Goal: Task Accomplishment & Management: Manage account settings

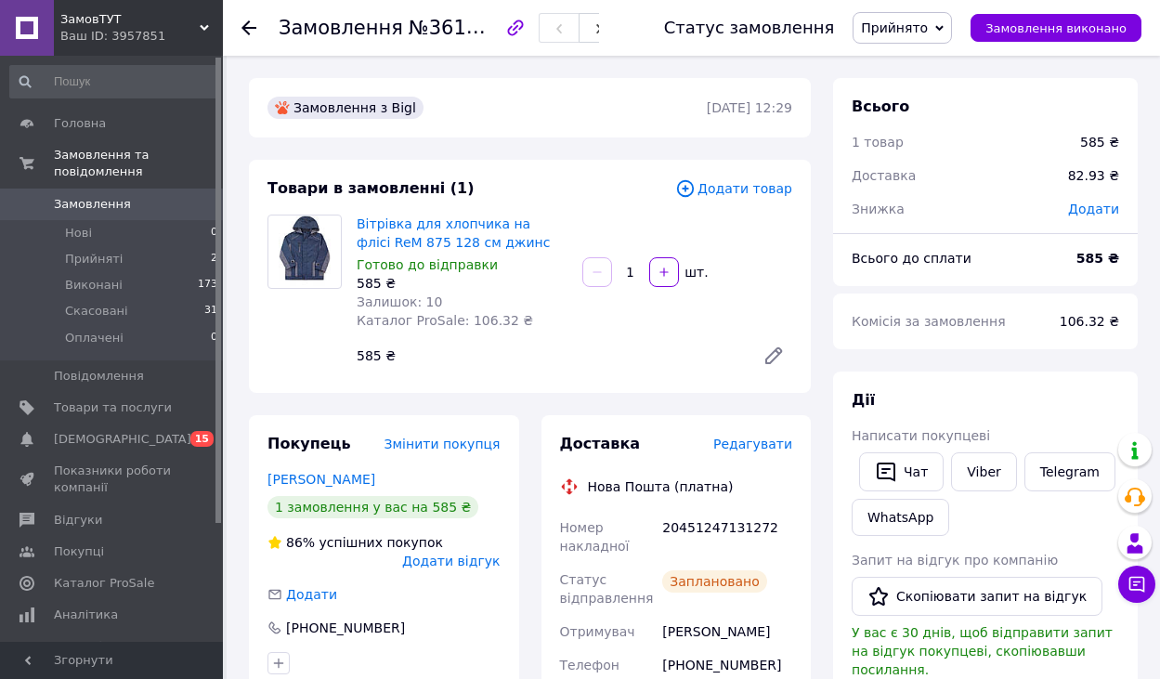
scroll to position [743, 0]
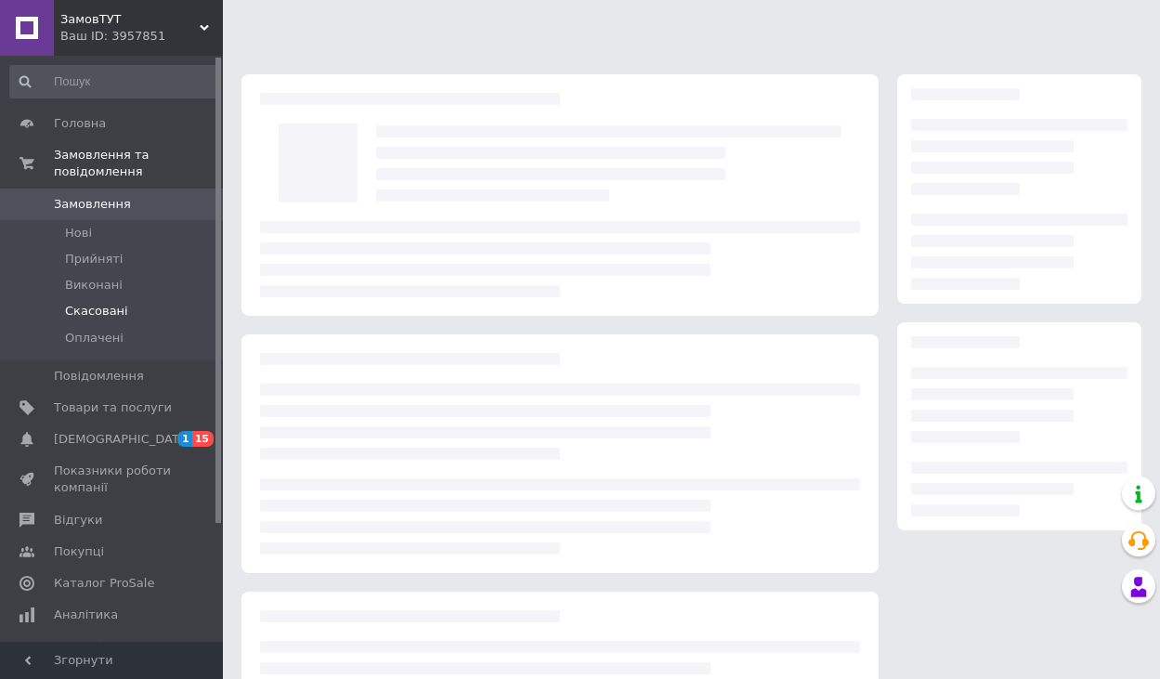
scroll to position [170, 0]
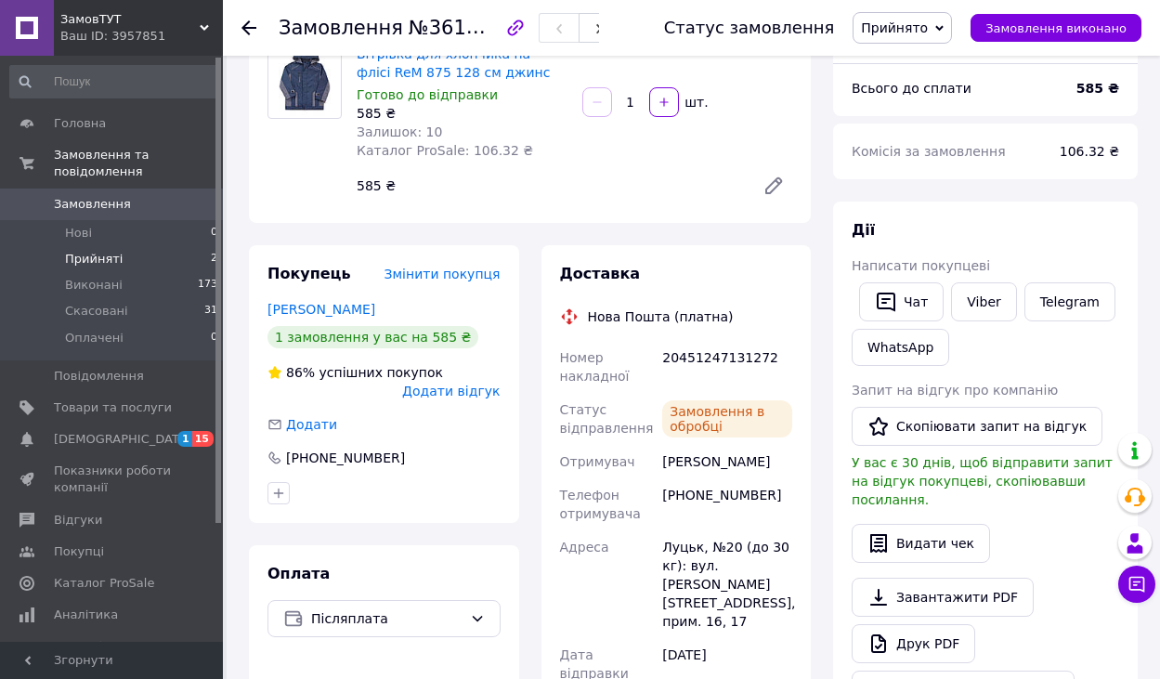
click at [86, 251] on span "Прийняті" at bounding box center [94, 259] width 58 height 17
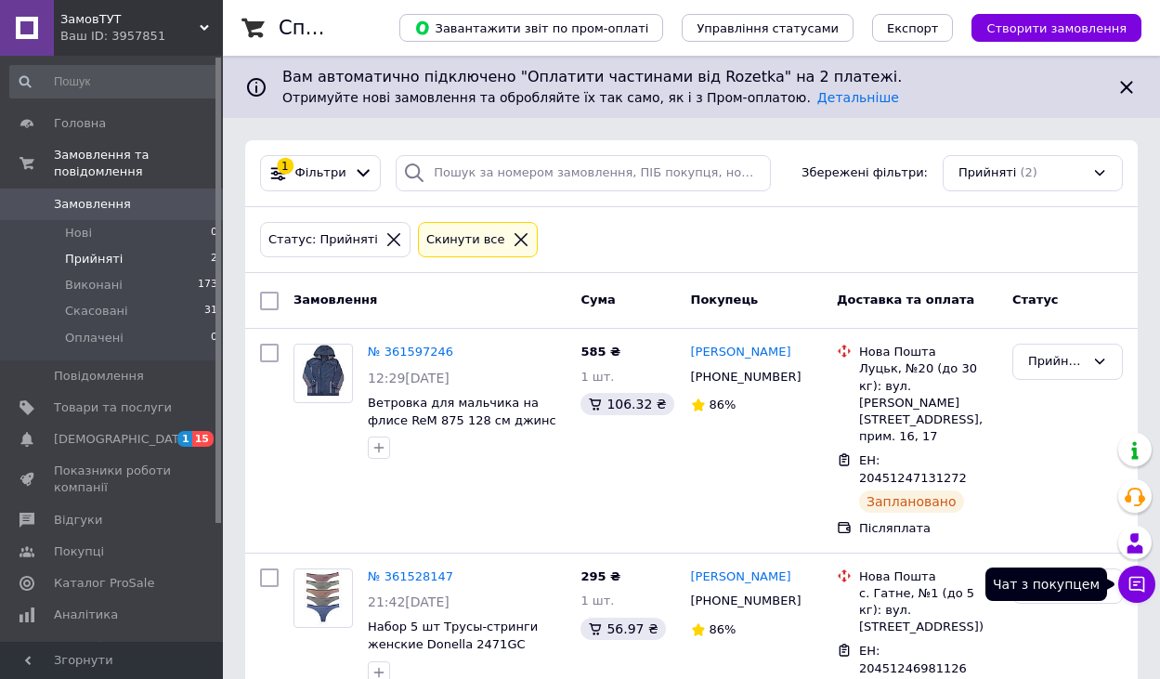
click at [1138, 580] on icon at bounding box center [1136, 584] width 19 height 19
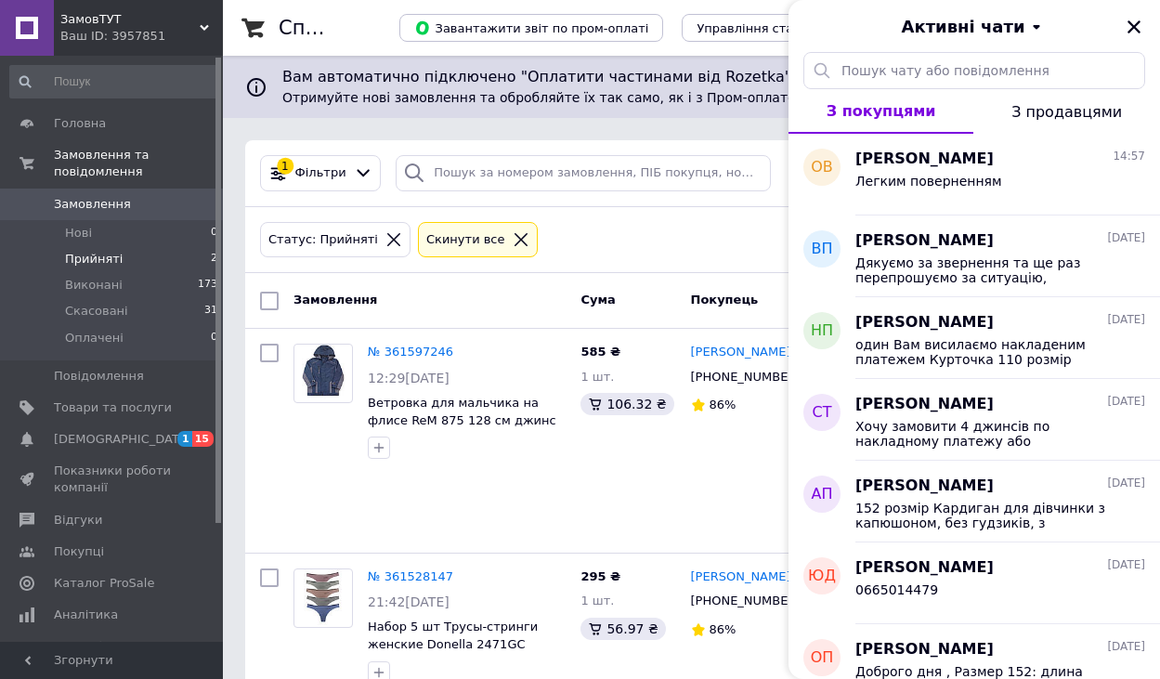
click at [702, 225] on div "Статус: Прийняті Cкинути все" at bounding box center [691, 240] width 870 height 44
click at [1125, 26] on icon "Закрити" at bounding box center [1133, 27] width 17 height 17
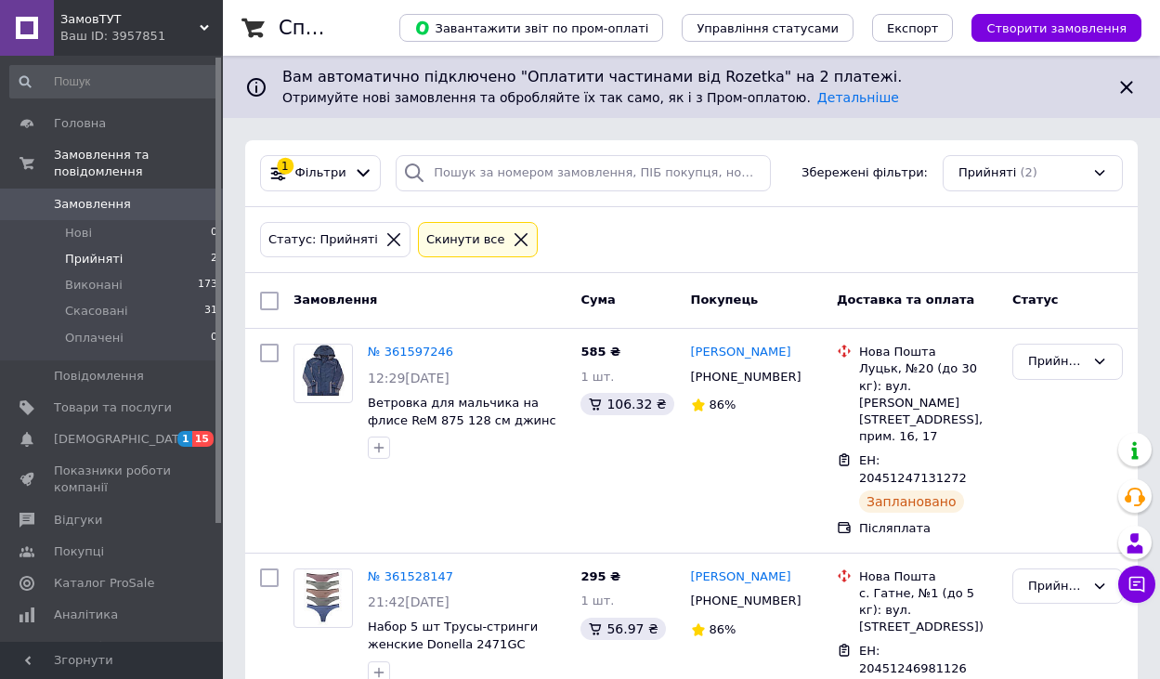
scroll to position [18, 0]
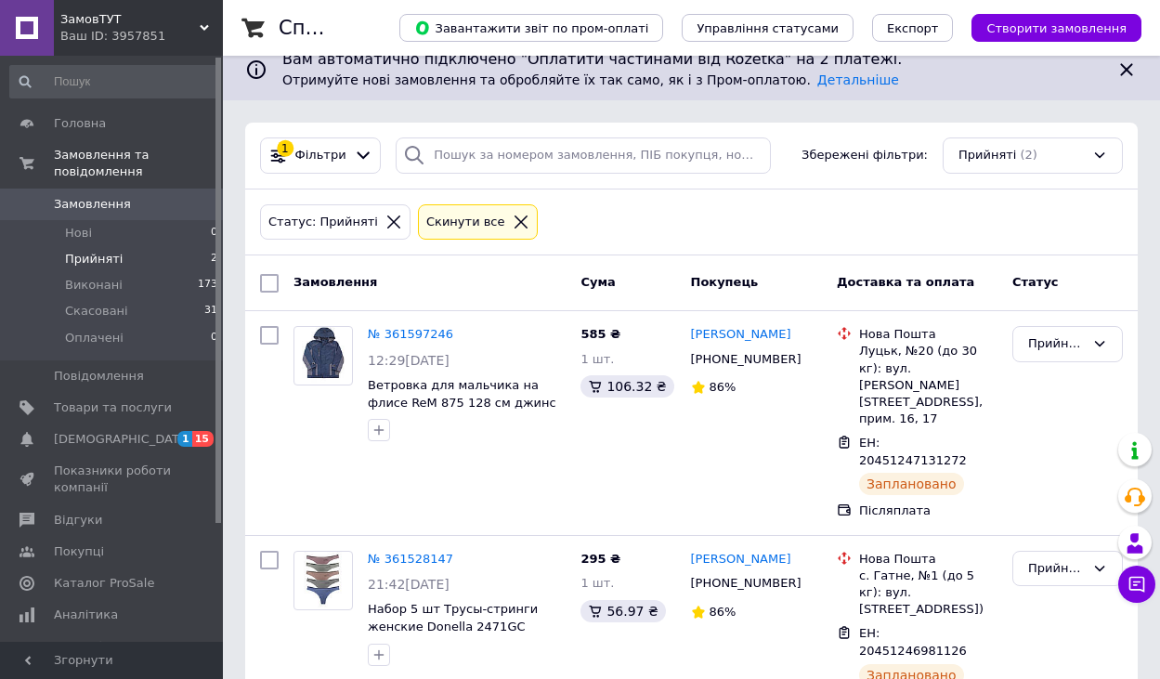
click at [102, 251] on span "Прийняті" at bounding box center [94, 259] width 58 height 17
click at [99, 277] on span "Виконані" at bounding box center [94, 285] width 58 height 17
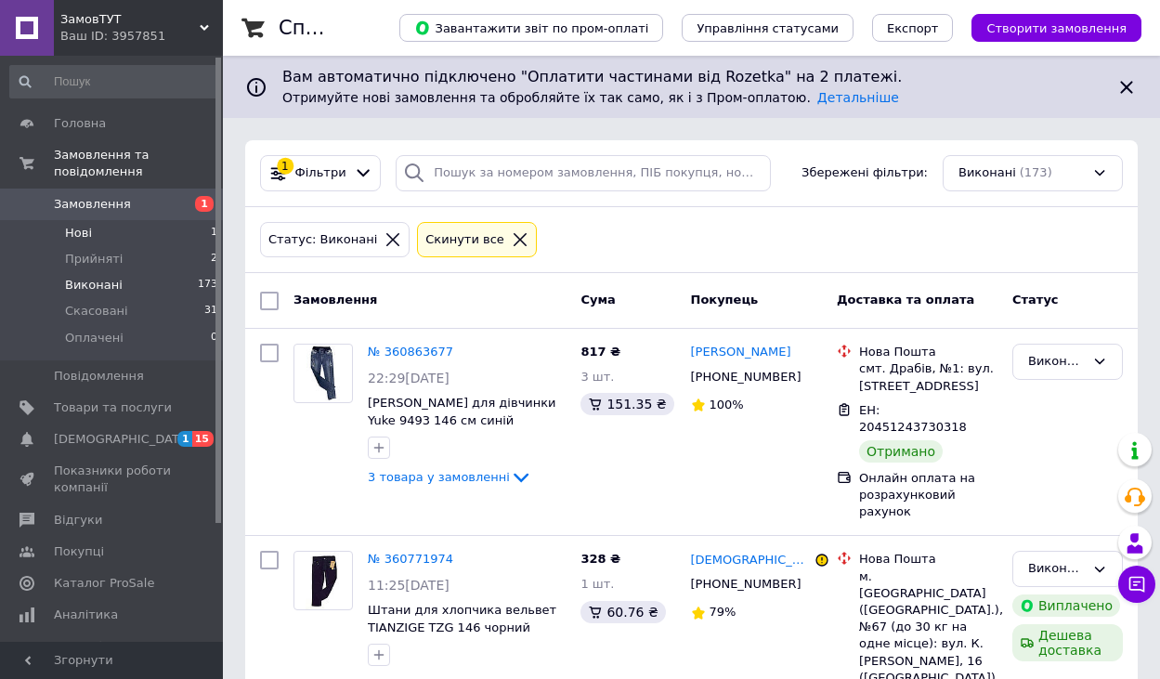
click at [96, 220] on li "Нові 1" at bounding box center [114, 233] width 228 height 26
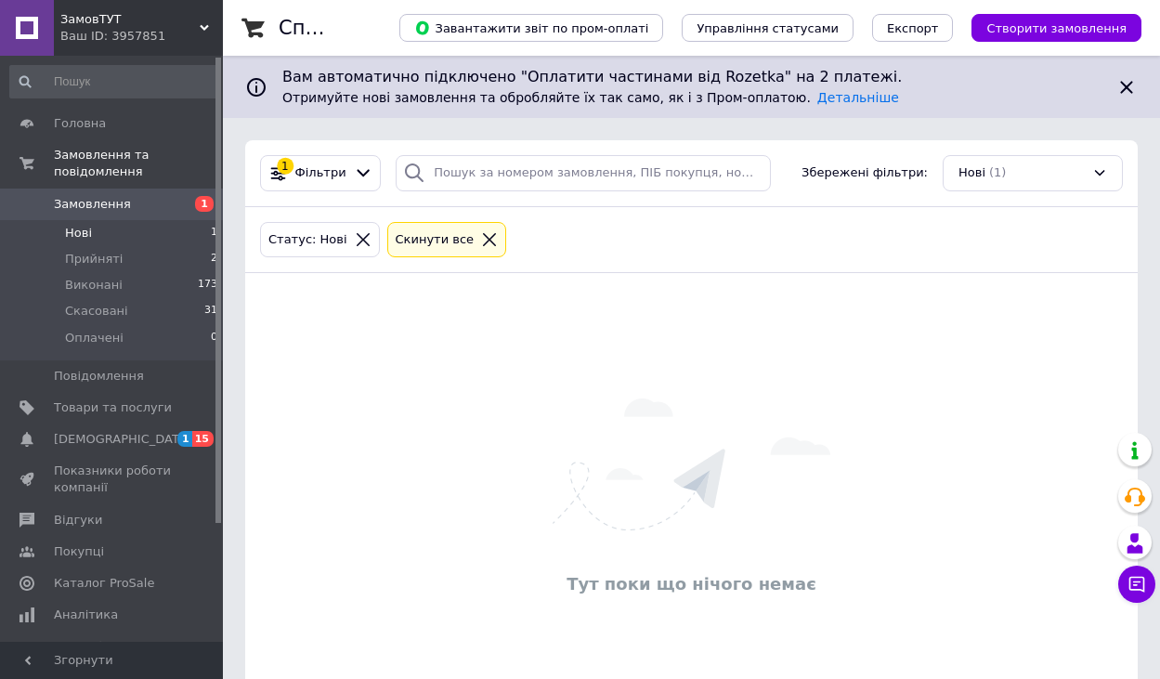
click at [83, 225] on span "Нові" at bounding box center [78, 233] width 27 height 17
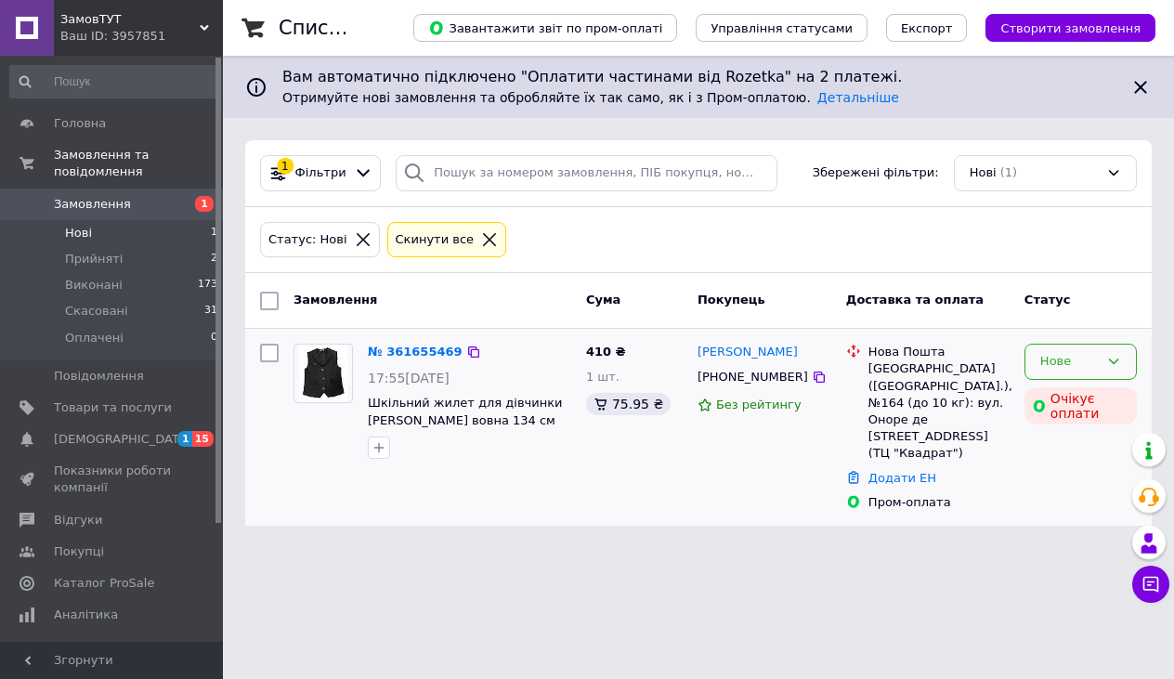
click at [1111, 360] on icon at bounding box center [1114, 362] width 10 height 6
click at [1092, 400] on li "Прийнято" at bounding box center [1080, 401] width 111 height 34
click at [86, 251] on span "Прийняті" at bounding box center [94, 259] width 58 height 17
